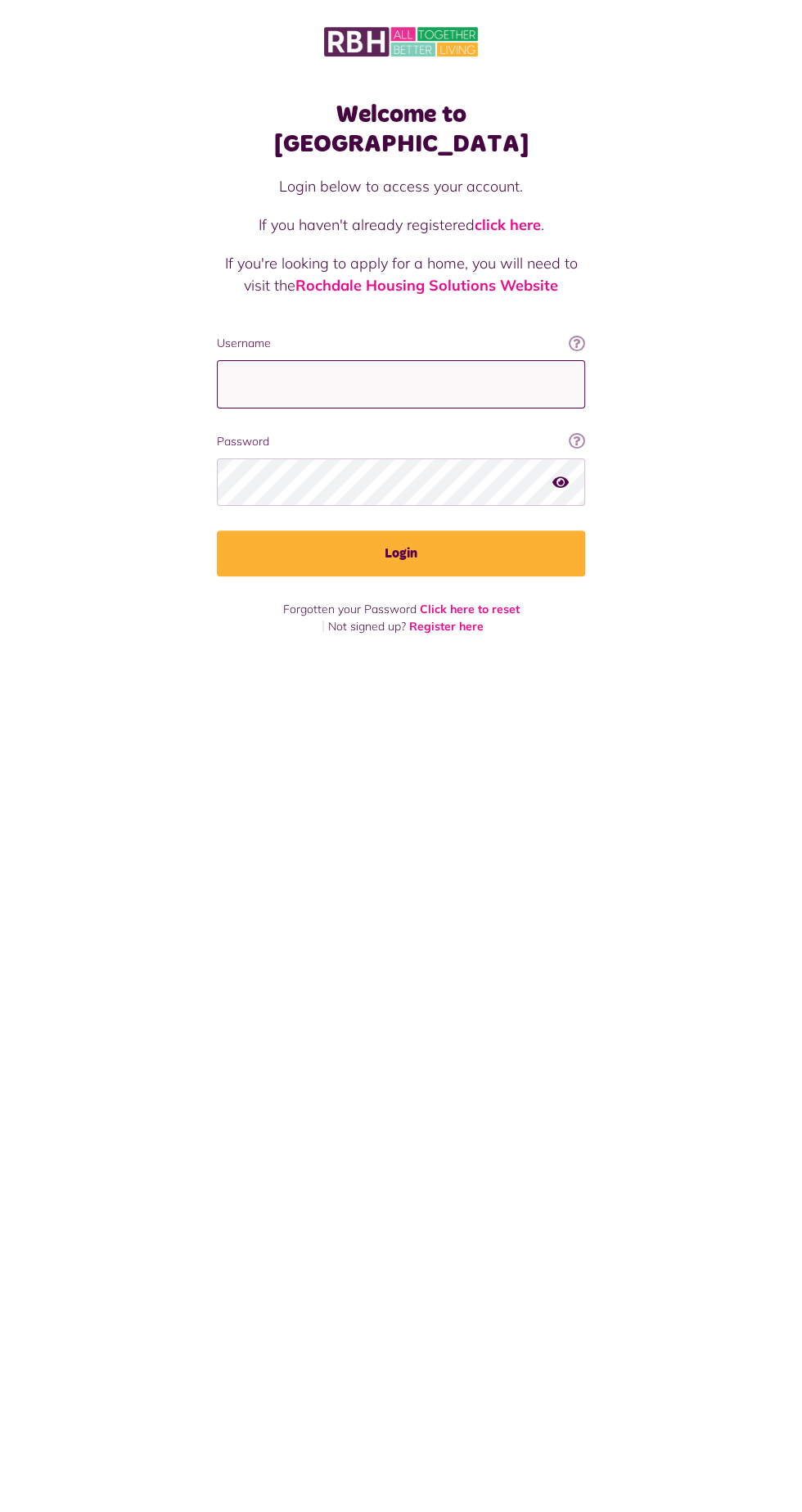
click at [459, 360] on input "Username" at bounding box center [401, 384] width 369 height 48
type input "**********"
click at [217, 530] on button "Login" at bounding box center [401, 553] width 369 height 46
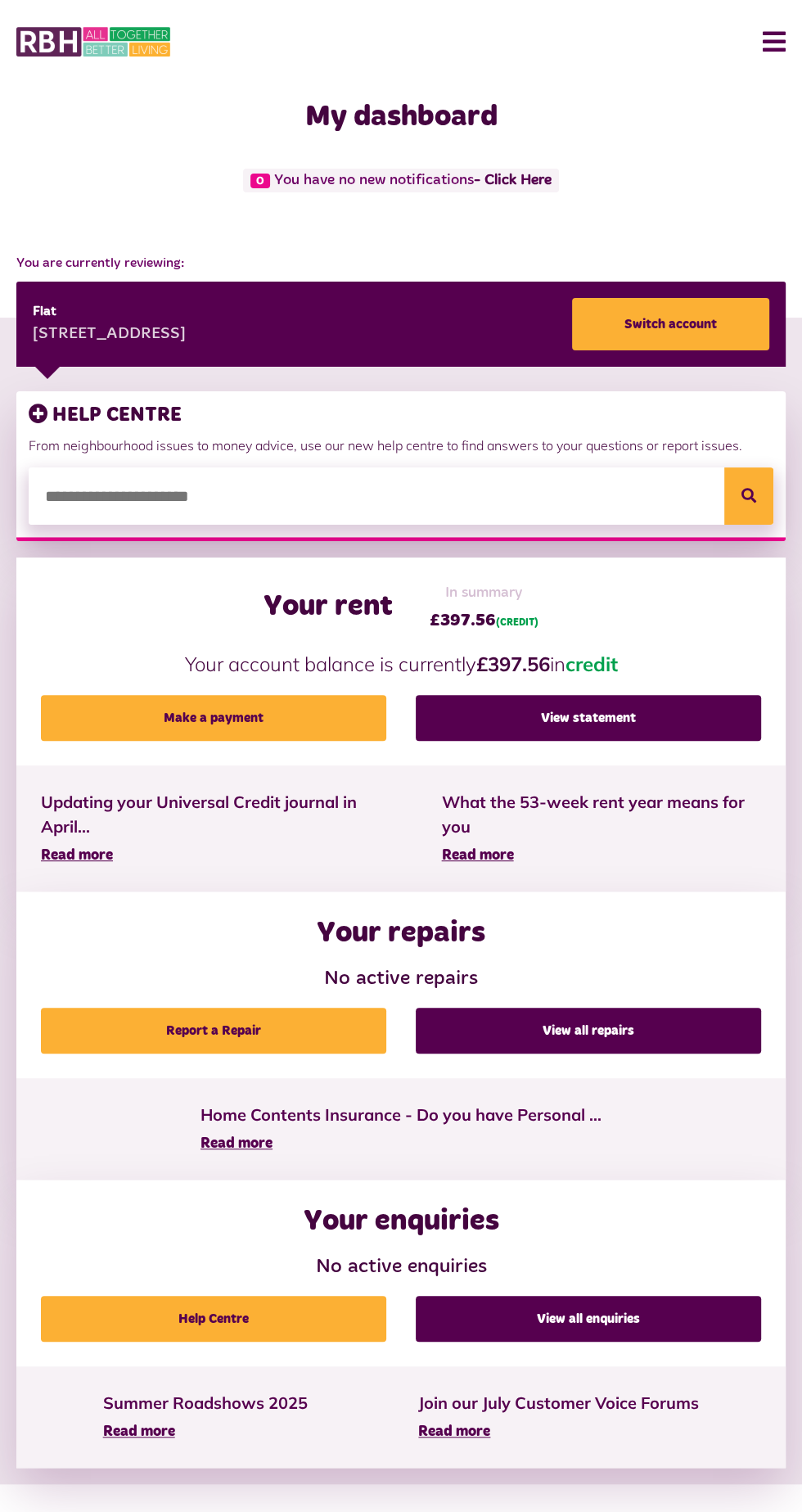
click at [766, 64] on button "Menu" at bounding box center [768, 41] width 35 height 51
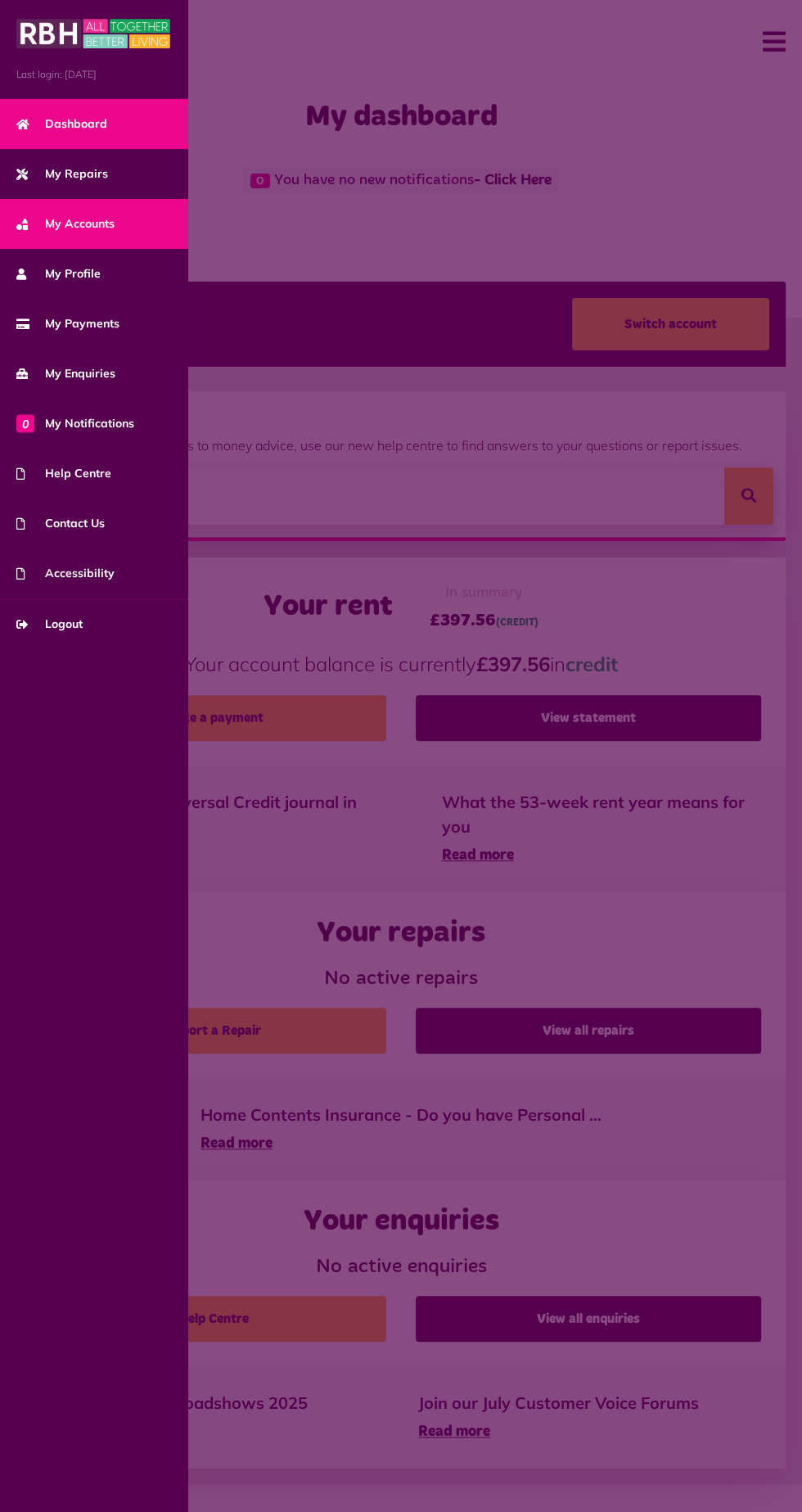
click at [97, 239] on link "My Accounts" at bounding box center [94, 223] width 188 height 50
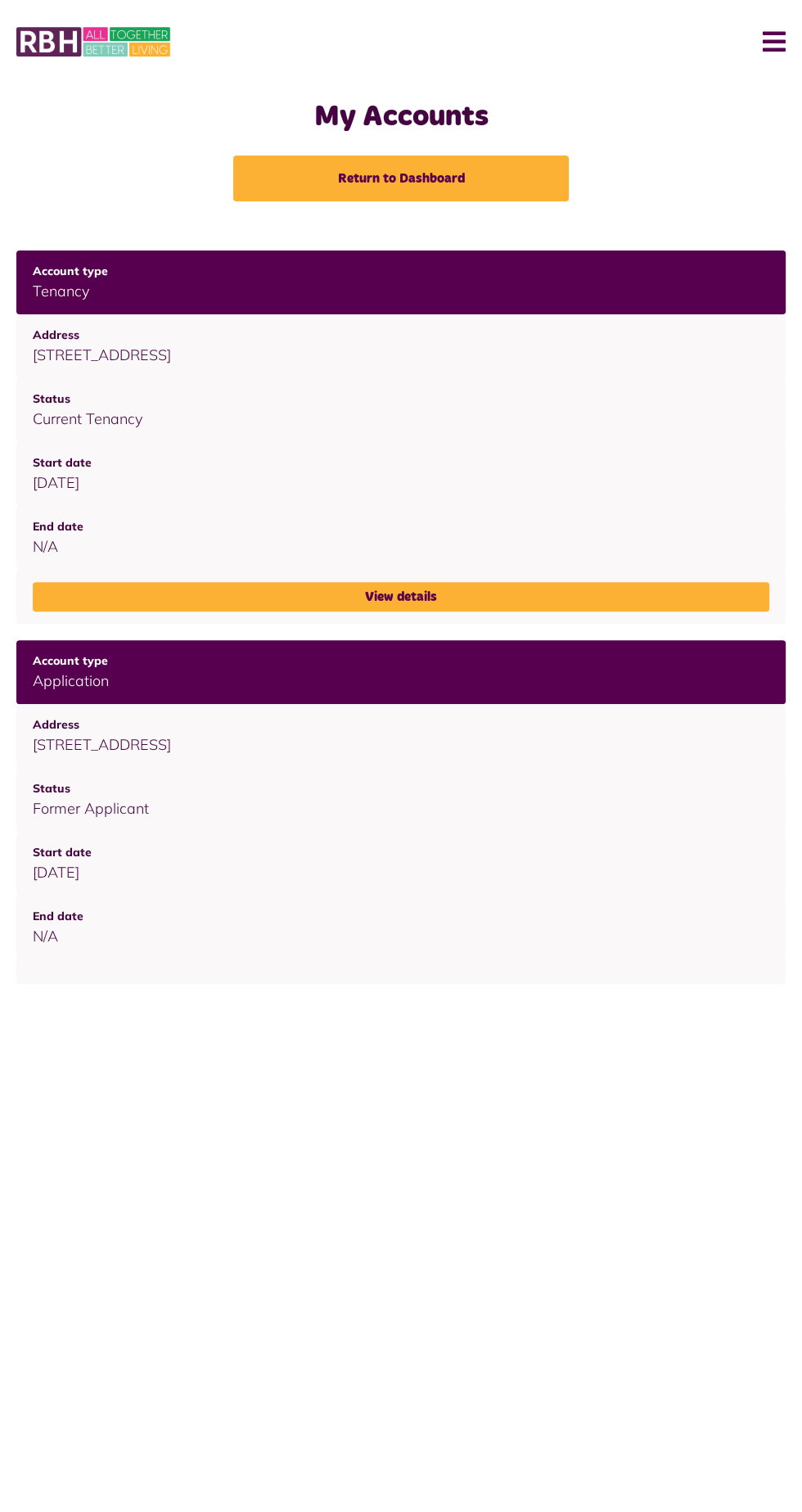
click at [465, 631] on tbody "Tenancy 14A King Street, Middleton, M24 6DT Current Tenancy 17/04/2023 N/A View…" at bounding box center [401, 618] width 769 height 734
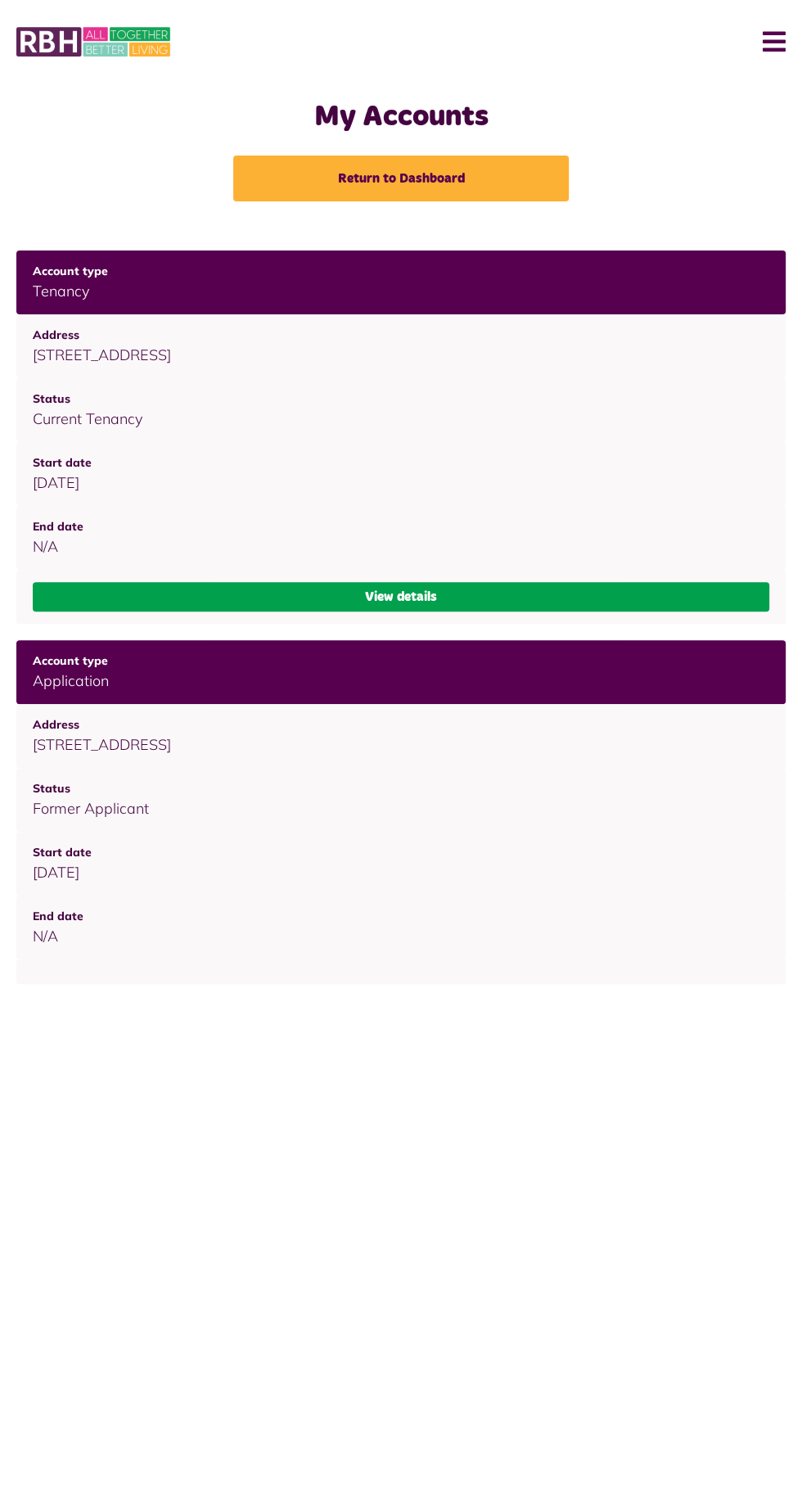
click at [456, 602] on link "View details" at bounding box center [401, 596] width 736 height 29
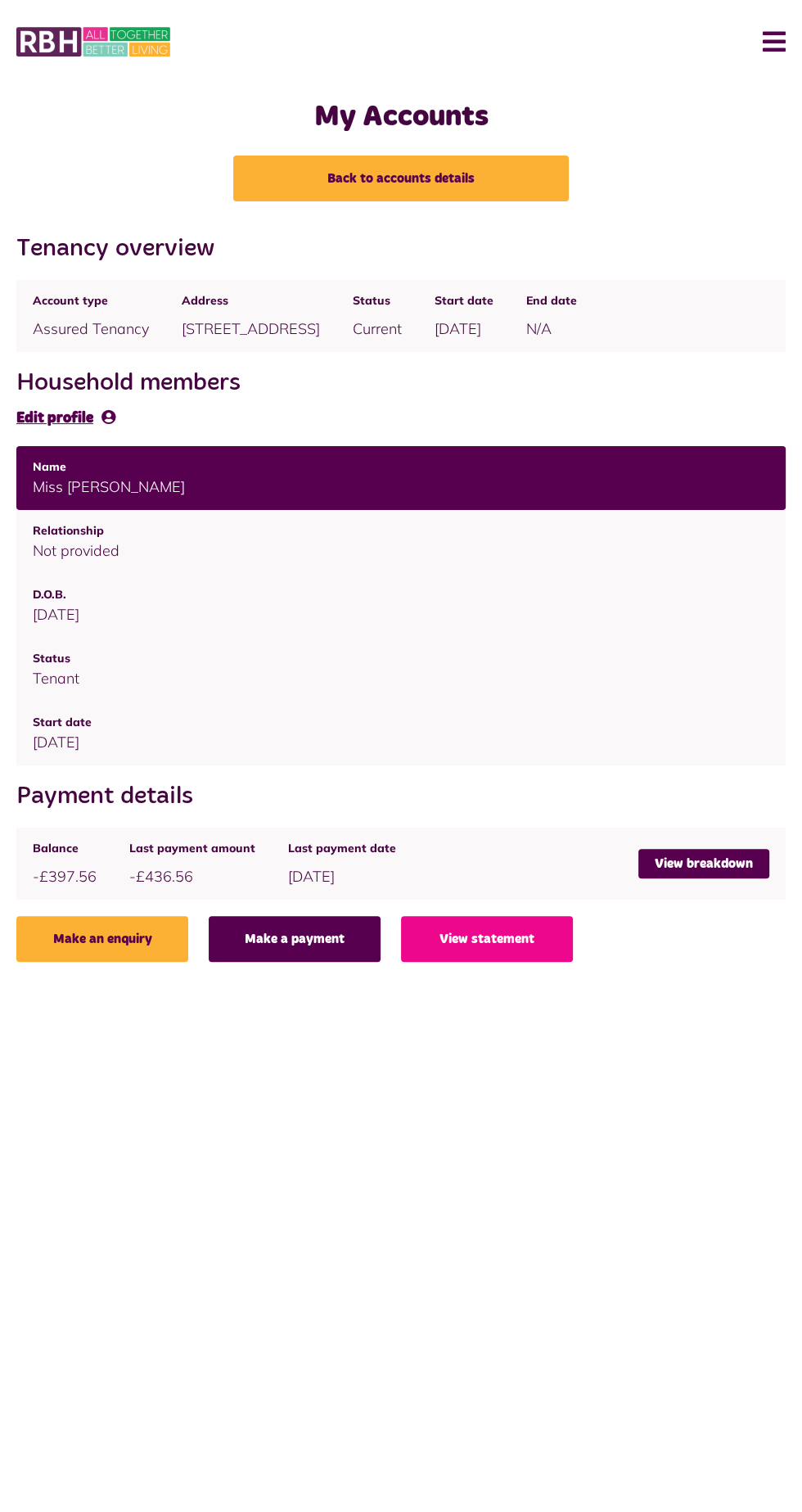
click at [767, 66] on button "Menu" at bounding box center [768, 41] width 35 height 51
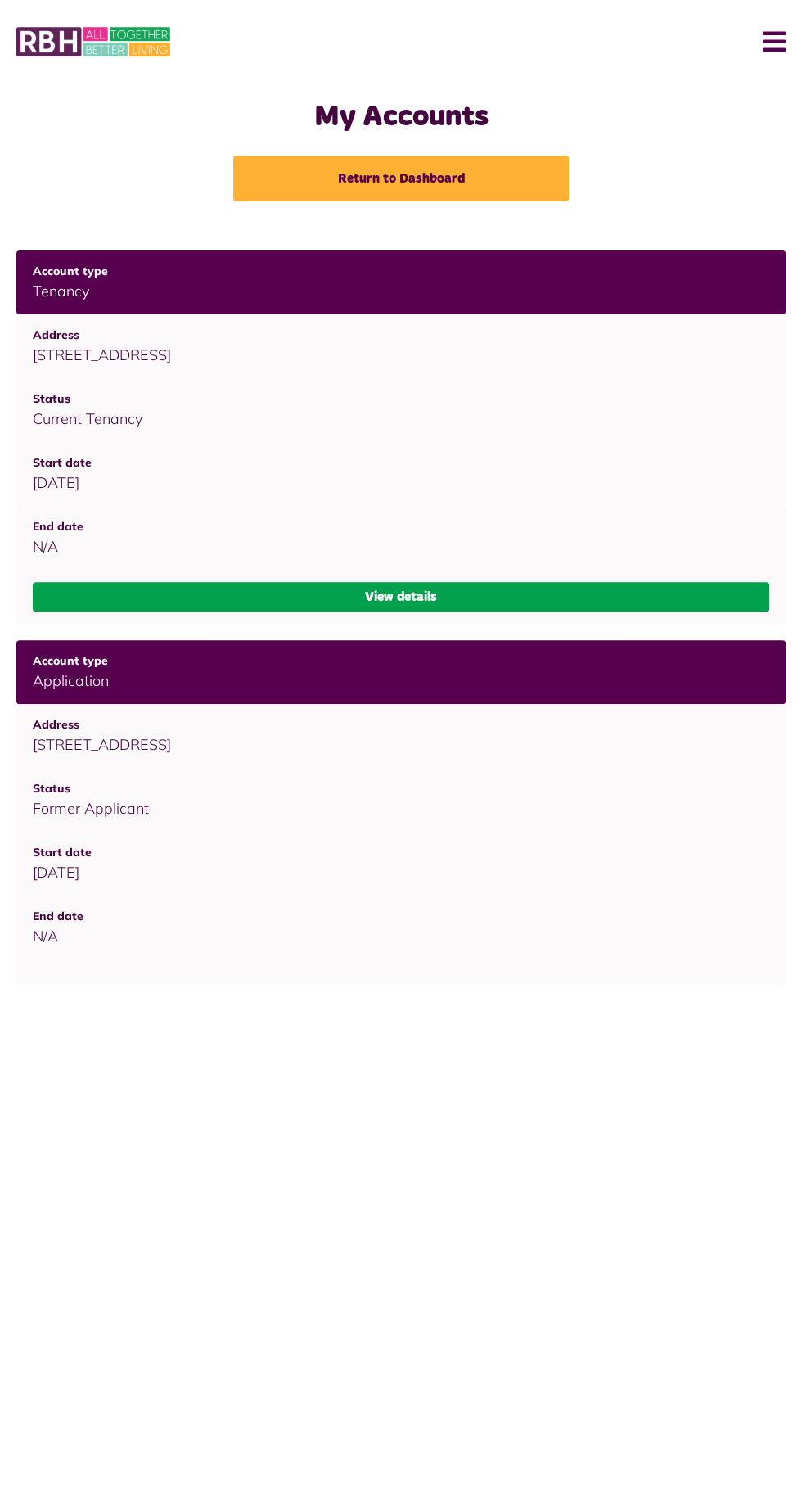
click at [450, 604] on link "View details" at bounding box center [401, 596] width 736 height 29
